Goal: Task Accomplishment & Management: Use online tool/utility

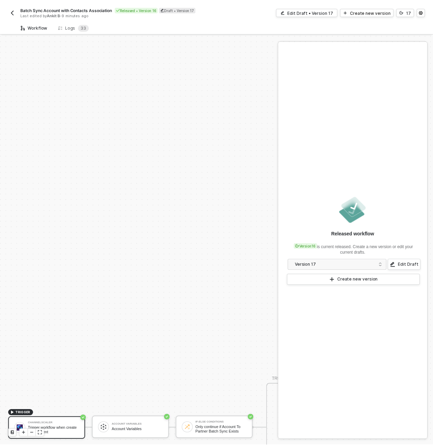
scroll to position [198, 0]
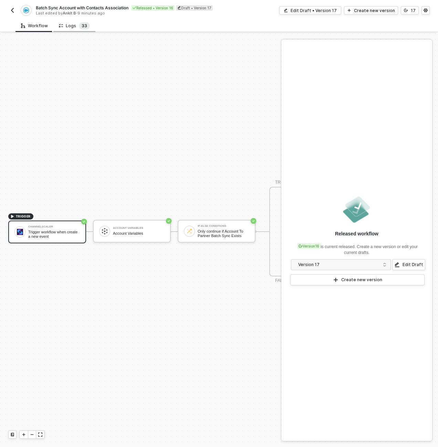
click at [82, 25] on span "3" at bounding box center [83, 25] width 3 height 5
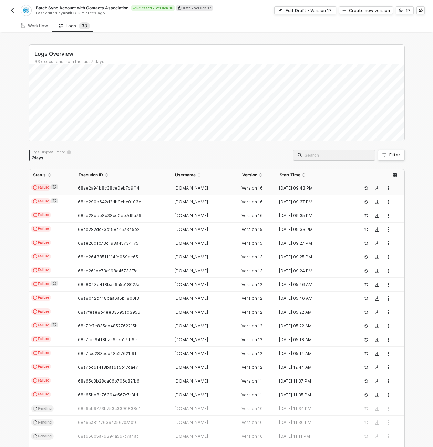
click at [67, 188] on td "Failure" at bounding box center [51, 188] width 45 height 14
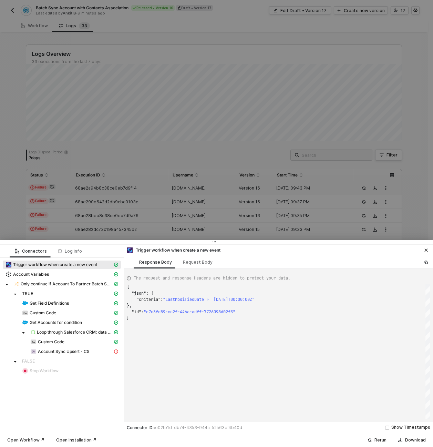
scroll to position [31, 0]
click at [52, 352] on span "Account Sync Upsert - CS" at bounding box center [64, 351] width 52 height 6
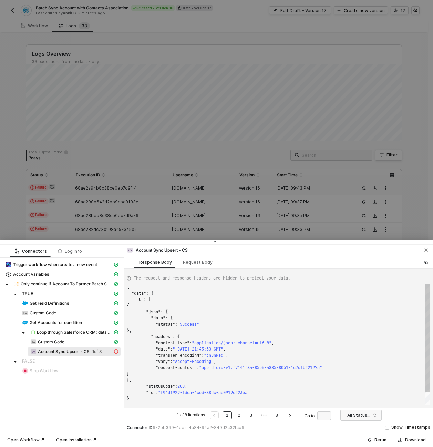
scroll to position [62, 0]
click at [426, 250] on icon "icon-close" at bounding box center [426, 250] width 3 height 3
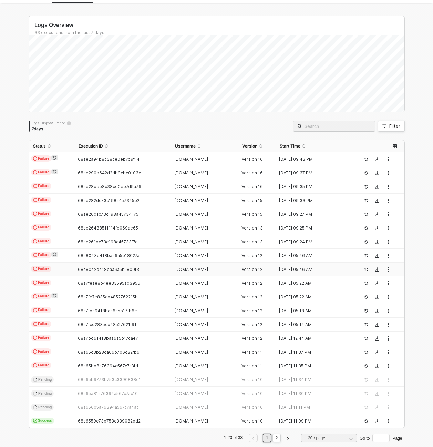
scroll to position [41, 0]
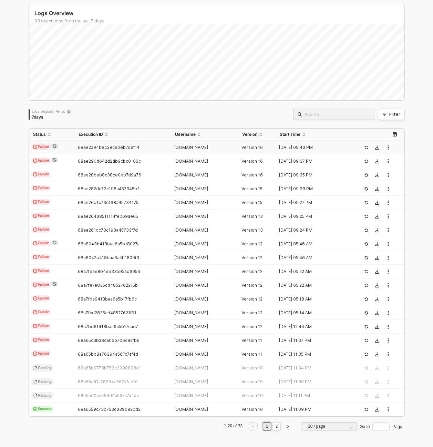
click at [65, 149] on td "Failure" at bounding box center [51, 147] width 45 height 14
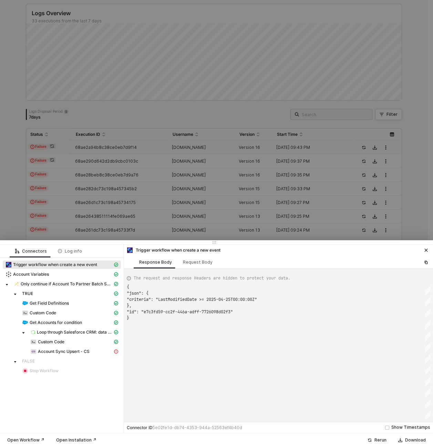
scroll to position [31, 0]
click at [45, 62] on div at bounding box center [216, 223] width 433 height 447
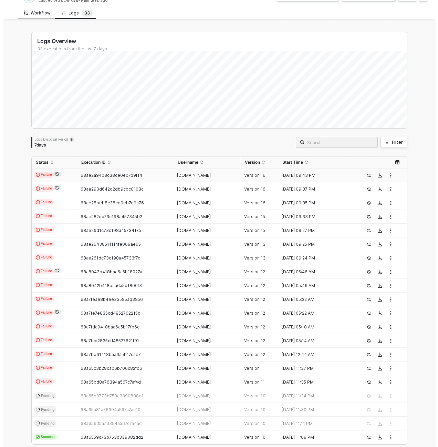
scroll to position [0, 0]
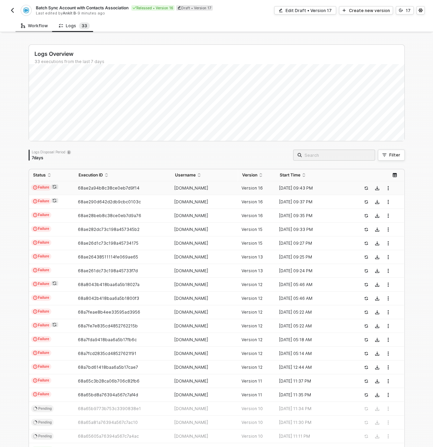
click at [33, 27] on div "Workflow" at bounding box center [34, 26] width 27 height 6
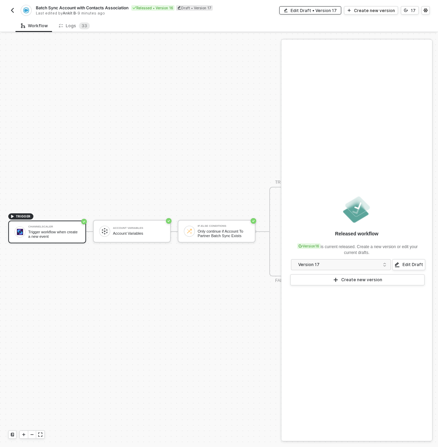
click at [322, 11] on div "Edit Draft • Version 17" at bounding box center [314, 11] width 46 height 6
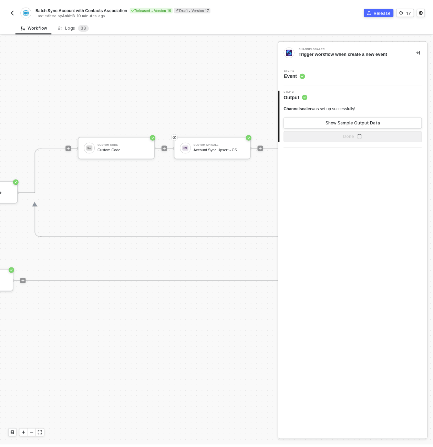
scroll to position [192, 730]
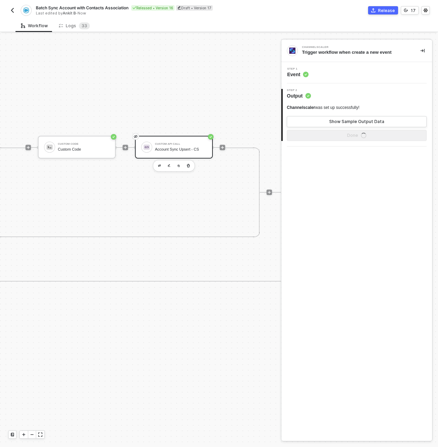
click at [191, 149] on div "Account Sync Upsert - CS" at bounding box center [181, 149] width 52 height 4
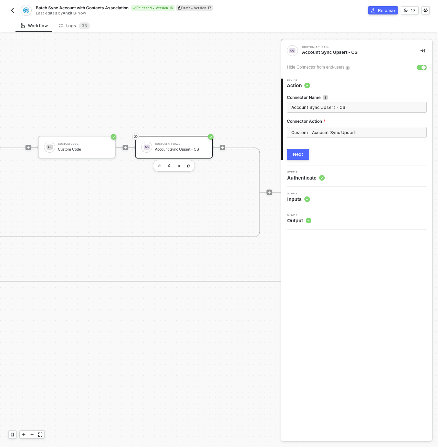
click at [323, 177] on icon at bounding box center [322, 177] width 2 height 1
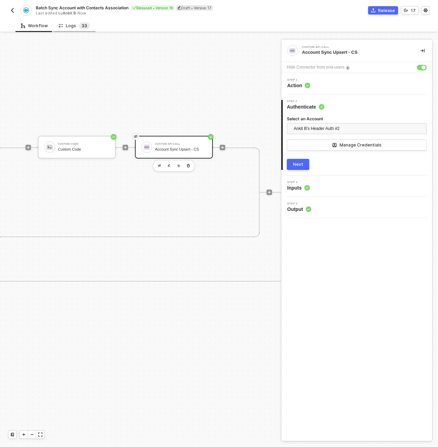
click at [79, 27] on sup "3 3" at bounding box center [84, 25] width 11 height 7
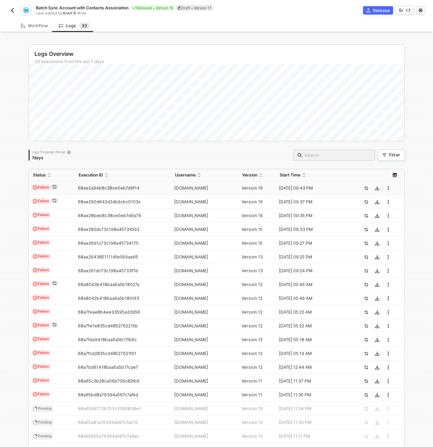
click at [67, 187] on td "Failure" at bounding box center [51, 188] width 45 height 14
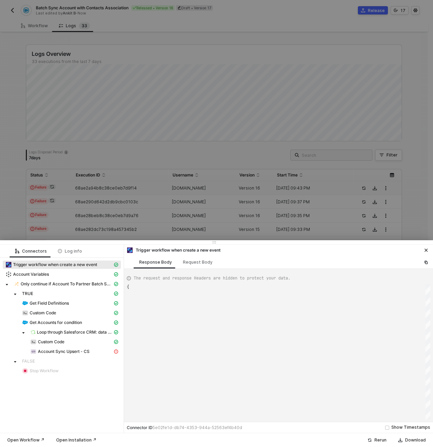
type textarea "{ "json": { "criteria": "LastModifiedDate >= [DATE]T00:00:00Z" }, "id": "e7c3fd…"
click at [42, 355] on span "Account Sync Upsert - CS" at bounding box center [74, 351] width 93 height 8
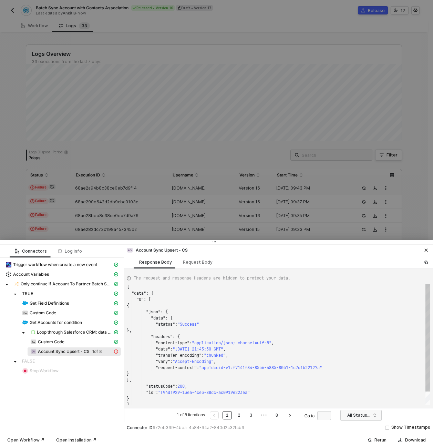
scroll to position [62, 0]
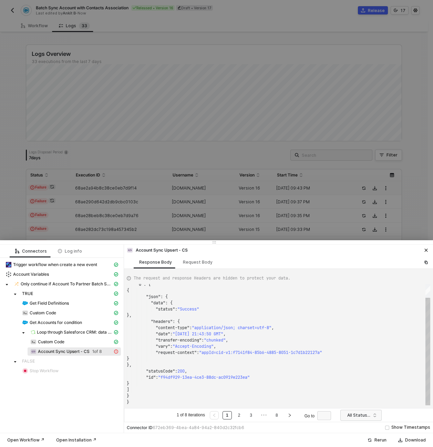
click at [185, 207] on div at bounding box center [216, 223] width 433 height 447
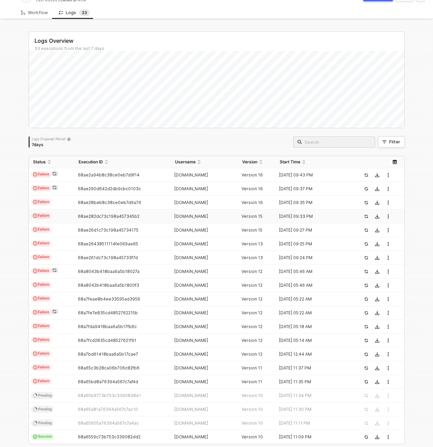
scroll to position [41, 0]
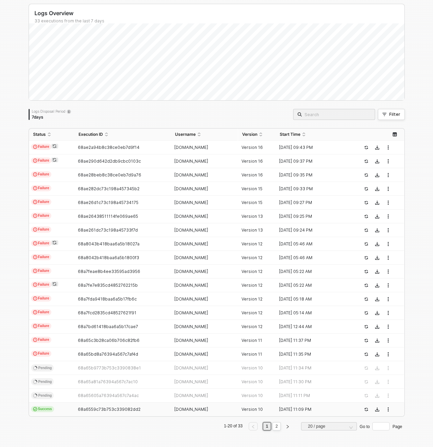
click at [61, 409] on td "Success" at bounding box center [51, 409] width 45 height 14
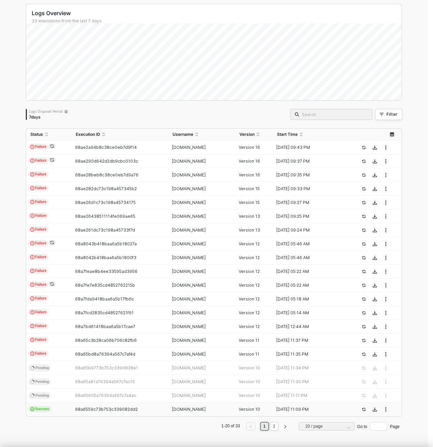
scroll to position [31, 0]
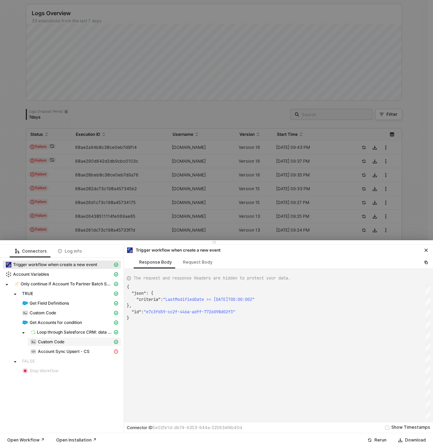
type textarea "{ "json": { "criteria": "LastModifiedDate >= [DATE]T00:00:00Z" }, "id": "e2291a…"
click at [88, 217] on div at bounding box center [216, 223] width 433 height 447
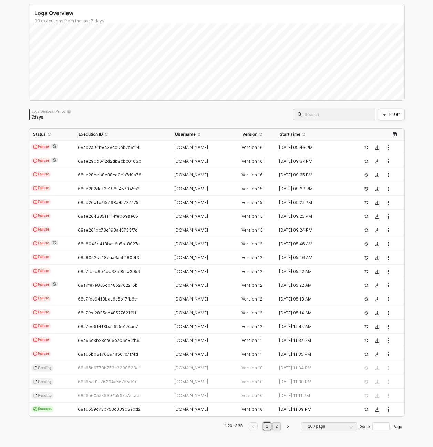
click at [275, 428] on link "2" at bounding box center [276, 426] width 7 height 8
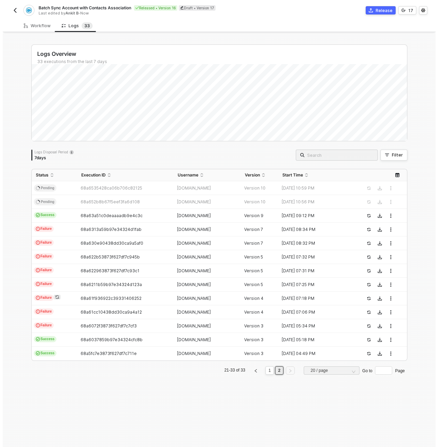
scroll to position [0, 0]
click at [69, 214] on td "Success" at bounding box center [53, 216] width 45 height 14
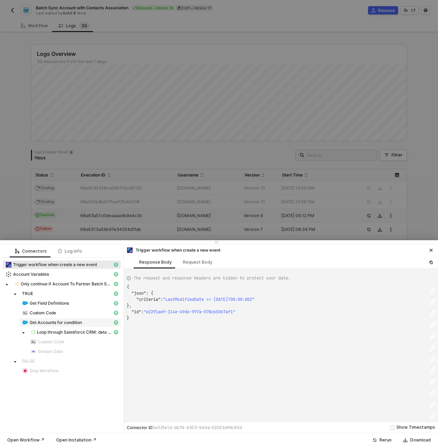
type textarea "{ "json": { "criteria": "LastModifiedDate >= [DATE]T00:00:00Z" }, "id": "07e760…"
click at [69, 236] on div at bounding box center [219, 223] width 438 height 447
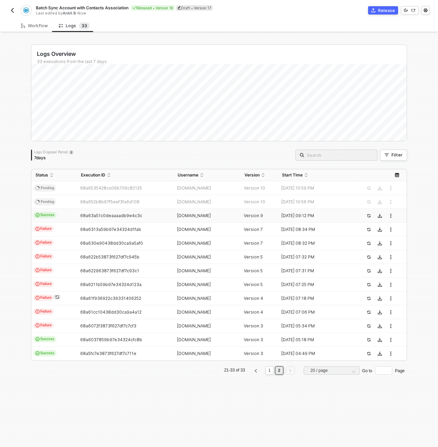
click at [62, 230] on td "Failure" at bounding box center [53, 229] width 45 height 14
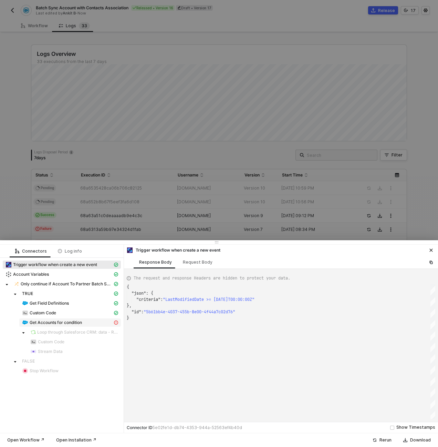
click at [68, 324] on span "Get Accounts for condition" at bounding box center [56, 323] width 52 height 6
type textarea "{ "statusCode": 400, "message": "Error : [{\"message\":\"\\nIsDeleted,MasterRec…"
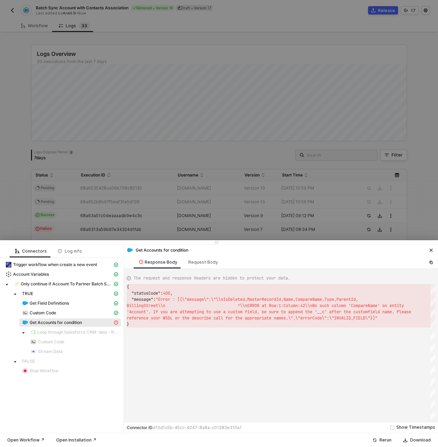
click at [103, 210] on div at bounding box center [219, 223] width 438 height 447
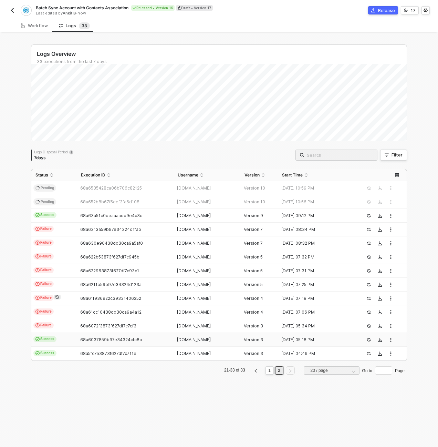
click at [57, 346] on td "Success" at bounding box center [53, 340] width 45 height 14
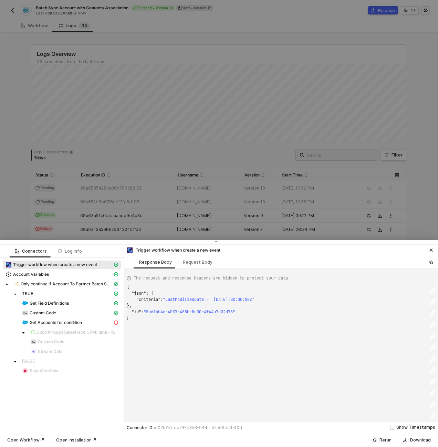
type textarea "{ "json": { "query": "SELECT Id, IsDeleted, MasterRecordId, Name, Type, ParentI…"
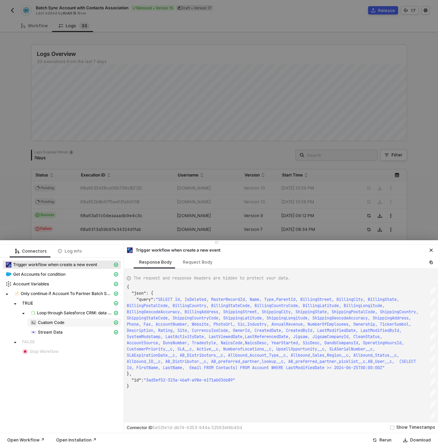
click at [58, 322] on span "Custom Code" at bounding box center [51, 323] width 27 height 6
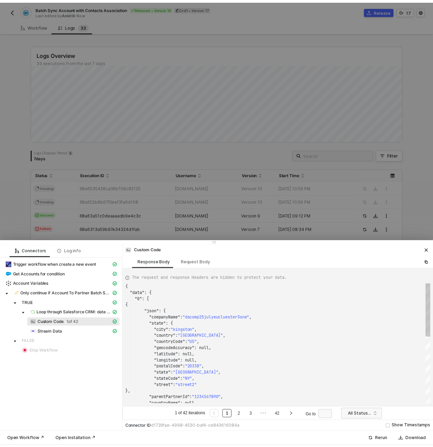
scroll to position [62, 0]
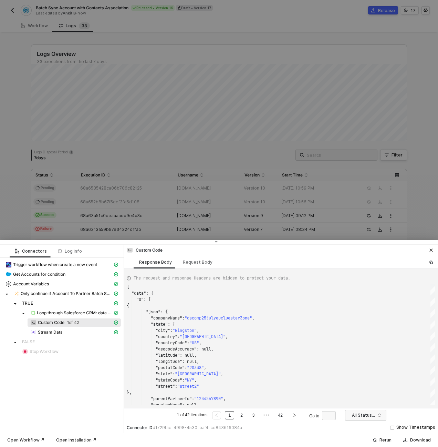
click at [101, 208] on div at bounding box center [219, 223] width 438 height 447
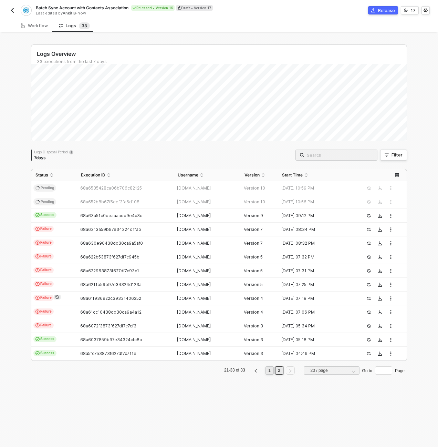
click at [266, 371] on link "1" at bounding box center [269, 370] width 7 height 8
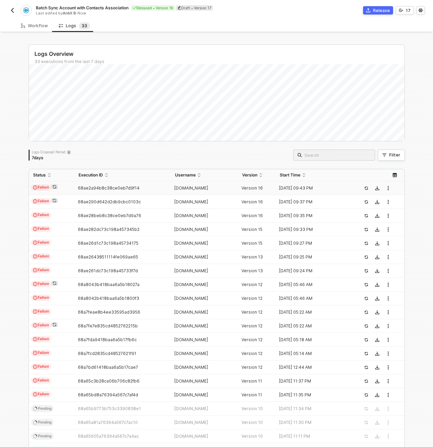
click at [64, 188] on td "Failure" at bounding box center [51, 188] width 45 height 14
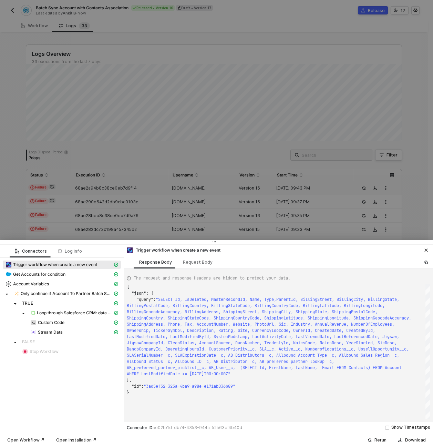
type textarea "{ "json": { "criteria": "LastModifiedDate >= [DATE]T00:00:00Z" }, "id": "e7c3fd…"
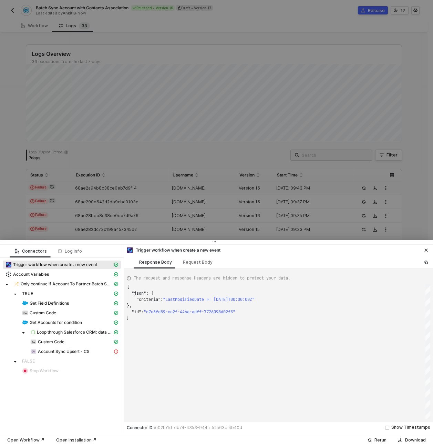
scroll to position [31, 0]
click at [62, 354] on span "Account Sync Upsert - CS" at bounding box center [64, 351] width 52 height 6
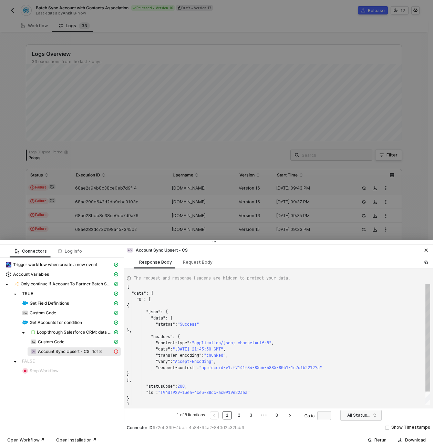
scroll to position [62, 0]
click at [240, 417] on link "2" at bounding box center [239, 415] width 7 height 8
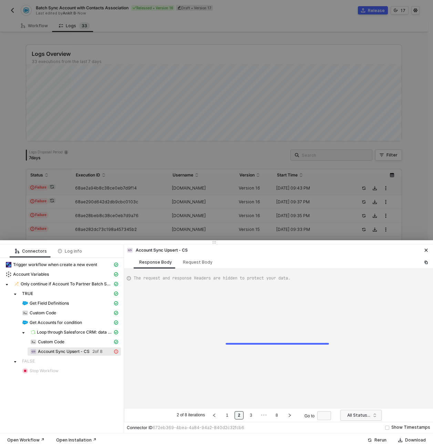
type textarea "{ "error": { "statusCode": 400, "message": "Error : {\"messages\":[\"No value f…"
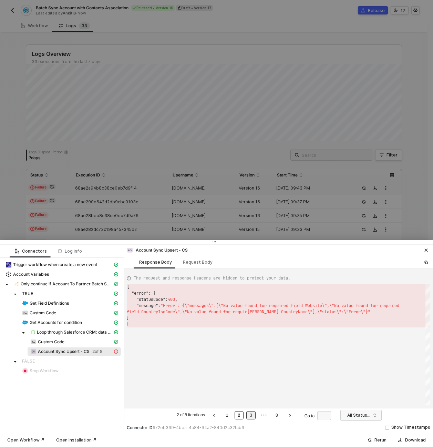
click at [248, 415] on link "3" at bounding box center [251, 415] width 7 height 8
click at [255, 416] on link "4" at bounding box center [257, 415] width 7 height 8
click at [266, 416] on link "5" at bounding box center [264, 415] width 7 height 8
click at [289, 416] on link "8" at bounding box center [289, 415] width 7 height 8
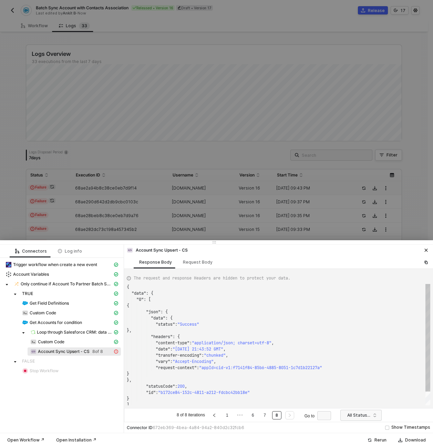
scroll to position [62, 0]
click at [268, 415] on link "7" at bounding box center [264, 415] width 7 height 8
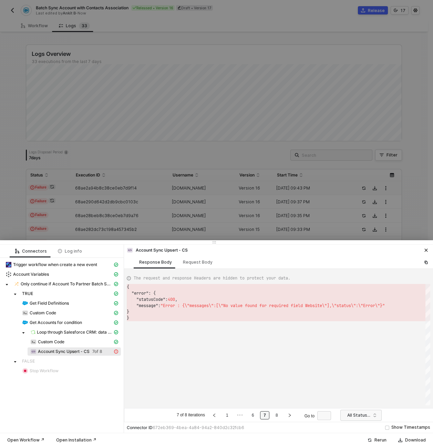
scroll to position [31, 0]
click at [254, 415] on link "6" at bounding box center [253, 415] width 7 height 8
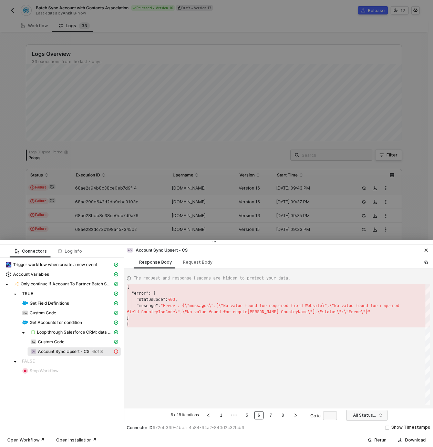
click at [89, 352] on span "Account Sync Upsert - CS" at bounding box center [64, 351] width 52 height 6
click at [194, 264] on div "Request Body" at bounding box center [198, 262] width 30 height 6
type textarea "[ { "resource": "custom", "operation": "68ae1906150fc29e6cd26f61", "requestMeth…"
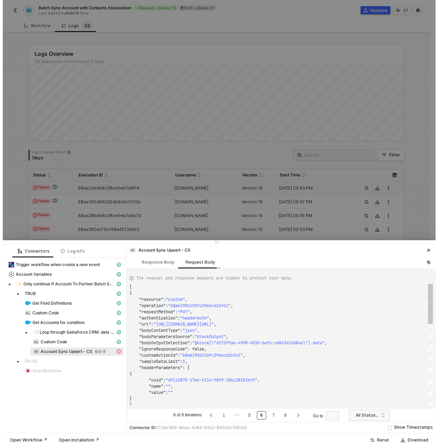
scroll to position [62, 0]
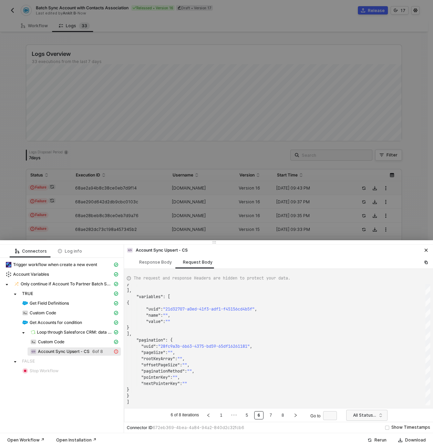
click at [62, 58] on div at bounding box center [216, 223] width 433 height 447
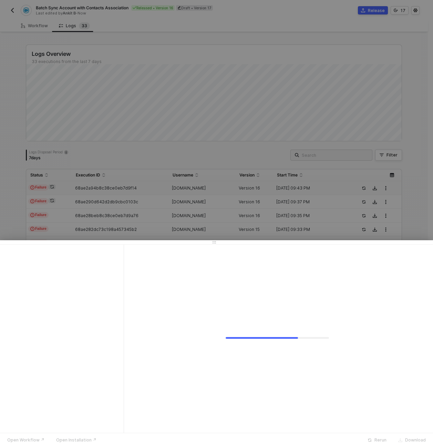
click at [49, 31] on div at bounding box center [216, 223] width 433 height 447
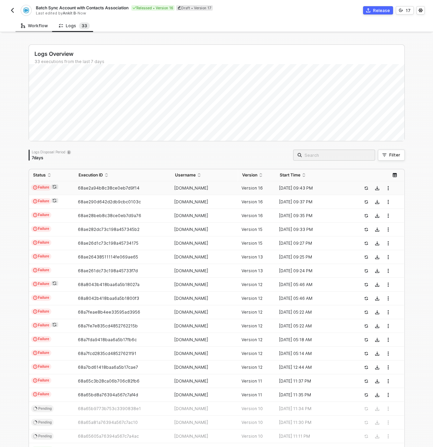
click at [39, 27] on div "Workflow" at bounding box center [34, 26] width 27 height 6
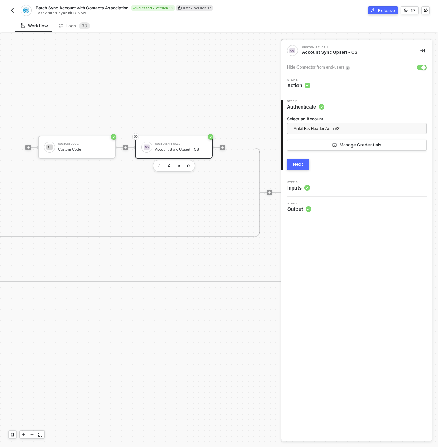
click at [196, 146] on div "Custom API Call Account Sync Upsert - CS" at bounding box center [181, 146] width 52 height 13
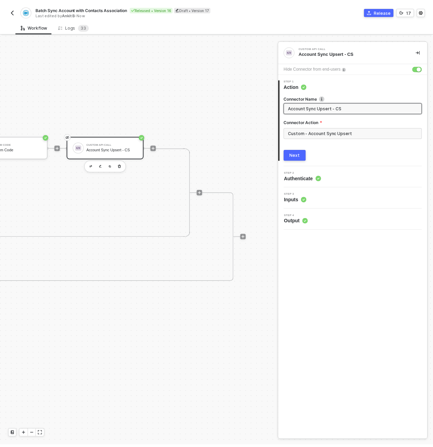
scroll to position [192, 813]
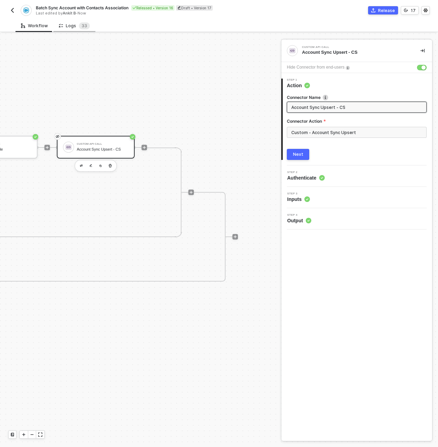
click at [76, 24] on div "Logs 3 3" at bounding box center [74, 25] width 31 height 7
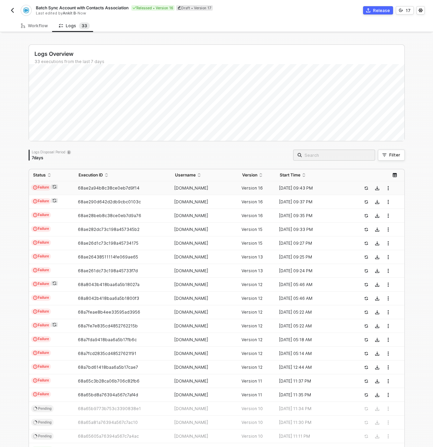
click at [62, 184] on td "Failure" at bounding box center [51, 188] width 45 height 14
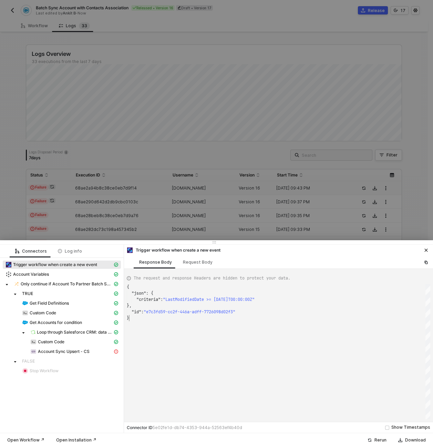
scroll to position [31, 2]
click at [200, 378] on div "{ "json" : { "criteria" : "LastModifiedDate >= [DATE]T00:00:00Z" }, "id" : "e7c…" at bounding box center [278, 351] width 303 height 135
click at [100, 358] on span "FALSE" at bounding box center [70, 361] width 102 height 8
click at [98, 354] on div "Account Sync Upsert - CS" at bounding box center [71, 351] width 82 height 6
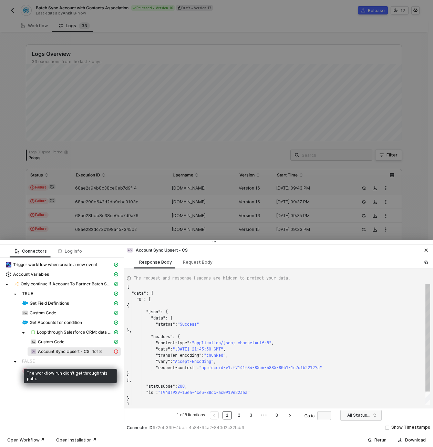
scroll to position [62, 0]
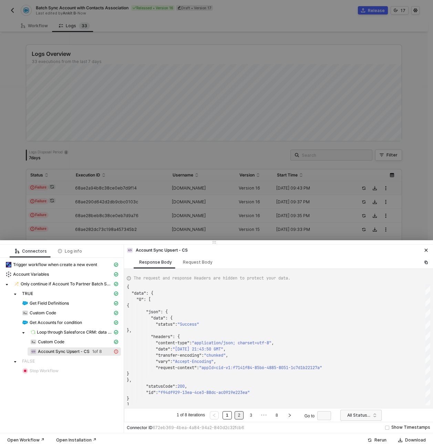
click at [242, 416] on link "2" at bounding box center [239, 415] width 7 height 8
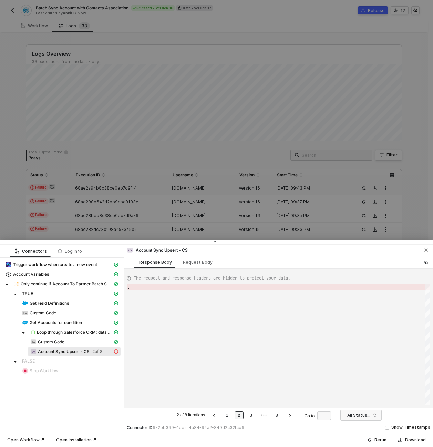
type textarea "{ "error": { "statusCode": 400, "message": "Error : {\"messages\":[\"No value f…"
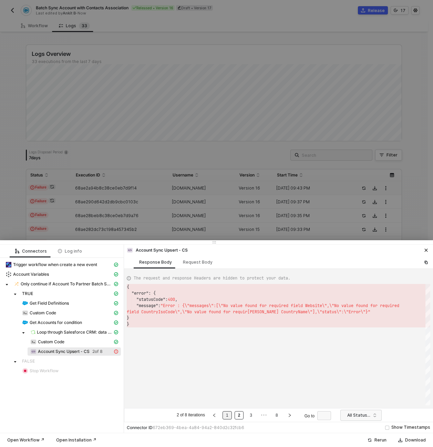
click at [227, 415] on link "1" at bounding box center [227, 415] width 7 height 8
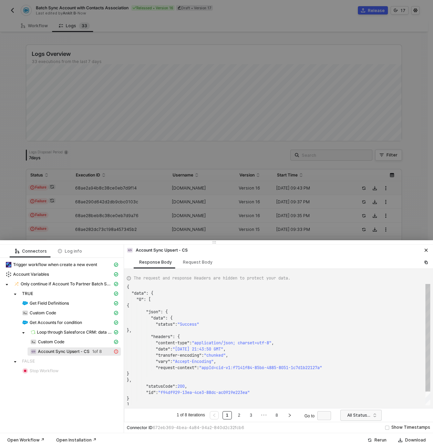
scroll to position [62, 0]
click at [235, 416] on li "2" at bounding box center [239, 415] width 9 height 8
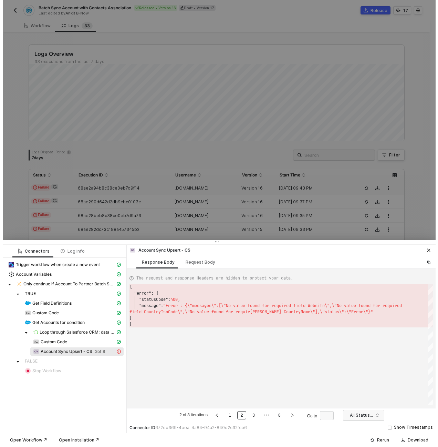
scroll to position [31, 0]
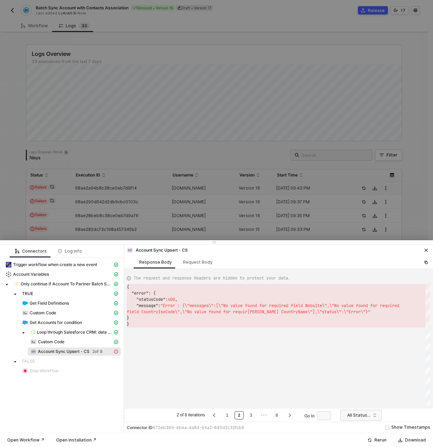
click at [55, 30] on div at bounding box center [216, 223] width 433 height 447
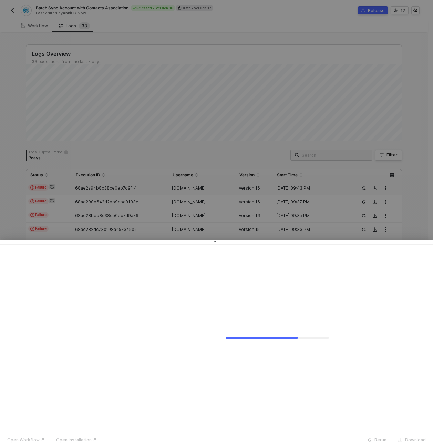
click at [43, 27] on div at bounding box center [216, 223] width 433 height 447
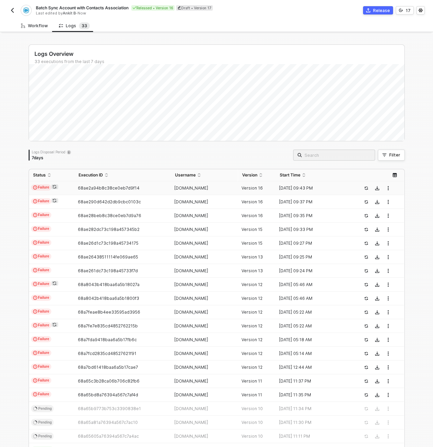
click at [42, 27] on div "Workflow" at bounding box center [34, 26] width 27 height 6
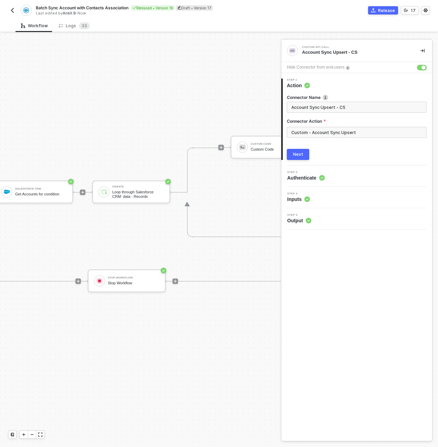
scroll to position [192, 428]
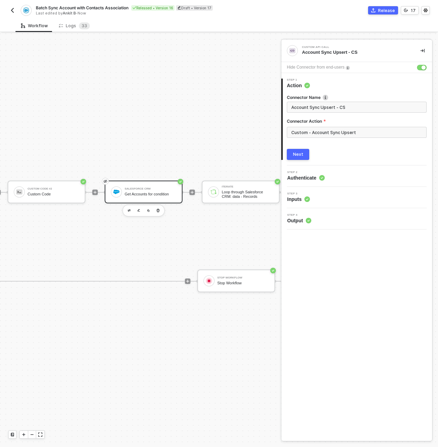
click at [145, 189] on div "Salesforce CRM" at bounding box center [151, 188] width 52 height 3
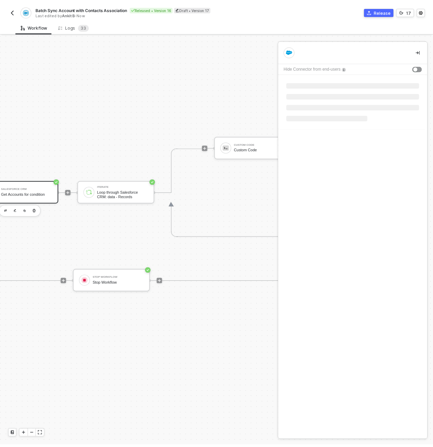
scroll to position [192, 552]
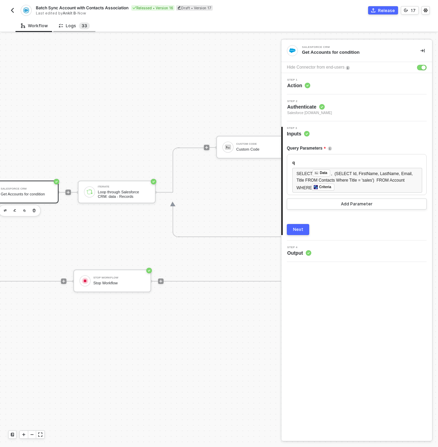
click at [82, 23] on span "3" at bounding box center [83, 25] width 3 height 7
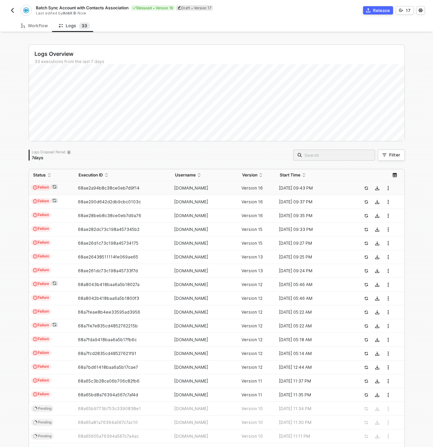
click at [68, 192] on td "Failure" at bounding box center [51, 188] width 45 height 14
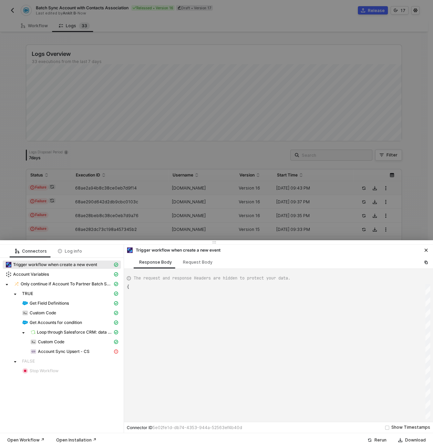
type textarea "{ "json": { "criteria": "LastModifiedDate >= [DATE]T00:00:00Z" }, "id": "e7c3fd…"
click at [95, 350] on div "Account Sync Upsert - CS" at bounding box center [71, 351] width 82 height 6
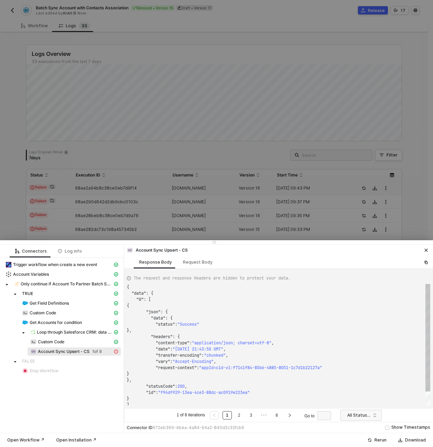
scroll to position [62, 0]
click at [253, 415] on link "3" at bounding box center [251, 415] width 7 height 8
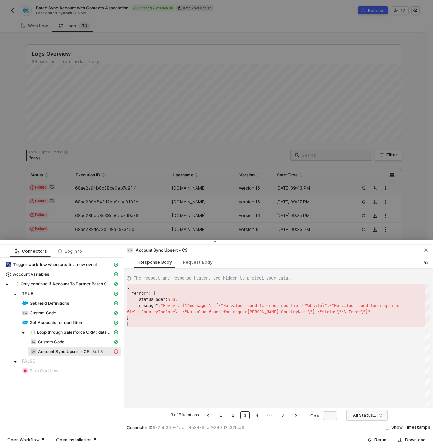
scroll to position [31, 0]
click at [234, 416] on link "2" at bounding box center [233, 415] width 7 height 8
click at [253, 417] on link "3" at bounding box center [251, 415] width 7 height 8
click at [267, 416] on span "•••" at bounding box center [269, 415] width 9 height 8
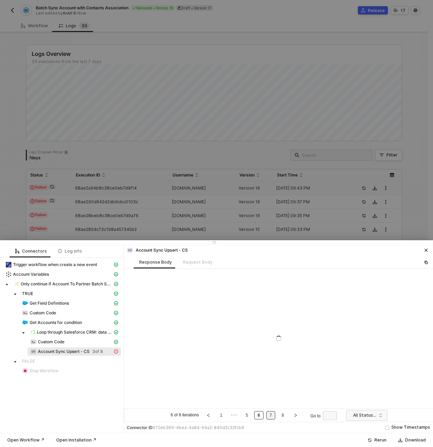
click at [272, 416] on link "7" at bounding box center [271, 415] width 7 height 8
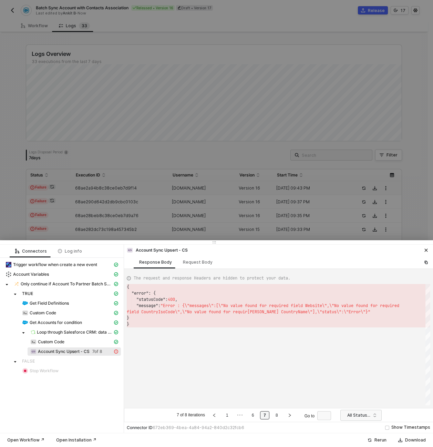
type textarea "{ "error": { "statusCode": 400, "message": "Error : {\"messages\":[\"No value f…"
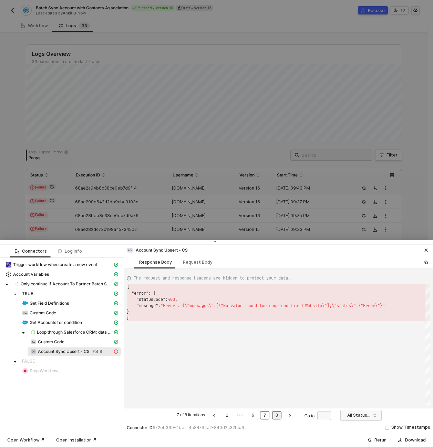
click at [274, 415] on link "8" at bounding box center [276, 415] width 7 height 8
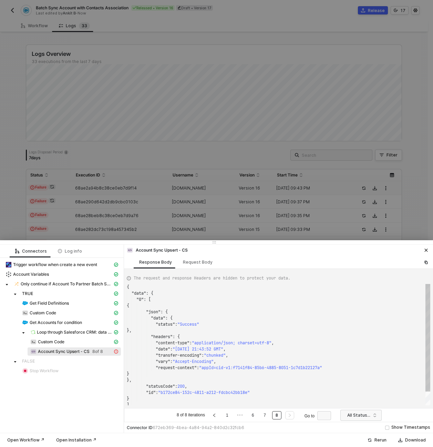
scroll to position [62, 0]
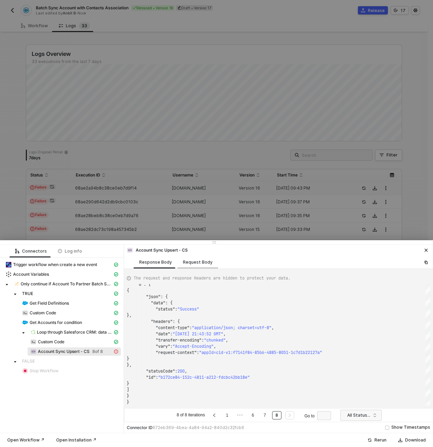
click at [191, 263] on div "Request Body" at bounding box center [198, 262] width 30 height 6
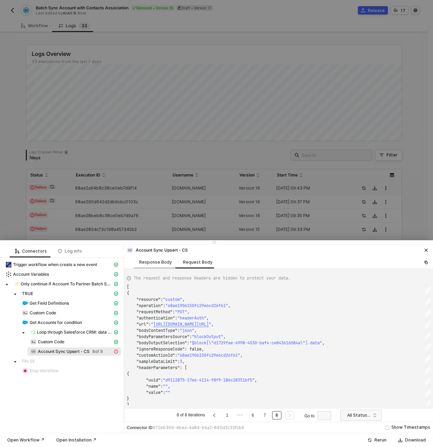
click at [161, 265] on div "Response Body" at bounding box center [156, 262] width 44 height 13
type textarea "{ "data": { "0": [ { "json": { "data": { "status": "Success" }, "headers": { "c…"
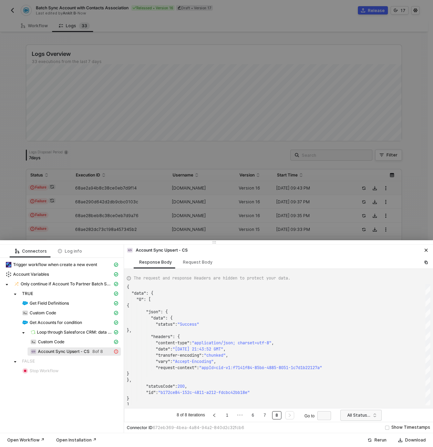
click at [249, 127] on div at bounding box center [216, 223] width 433 height 447
